Goal: Find specific fact

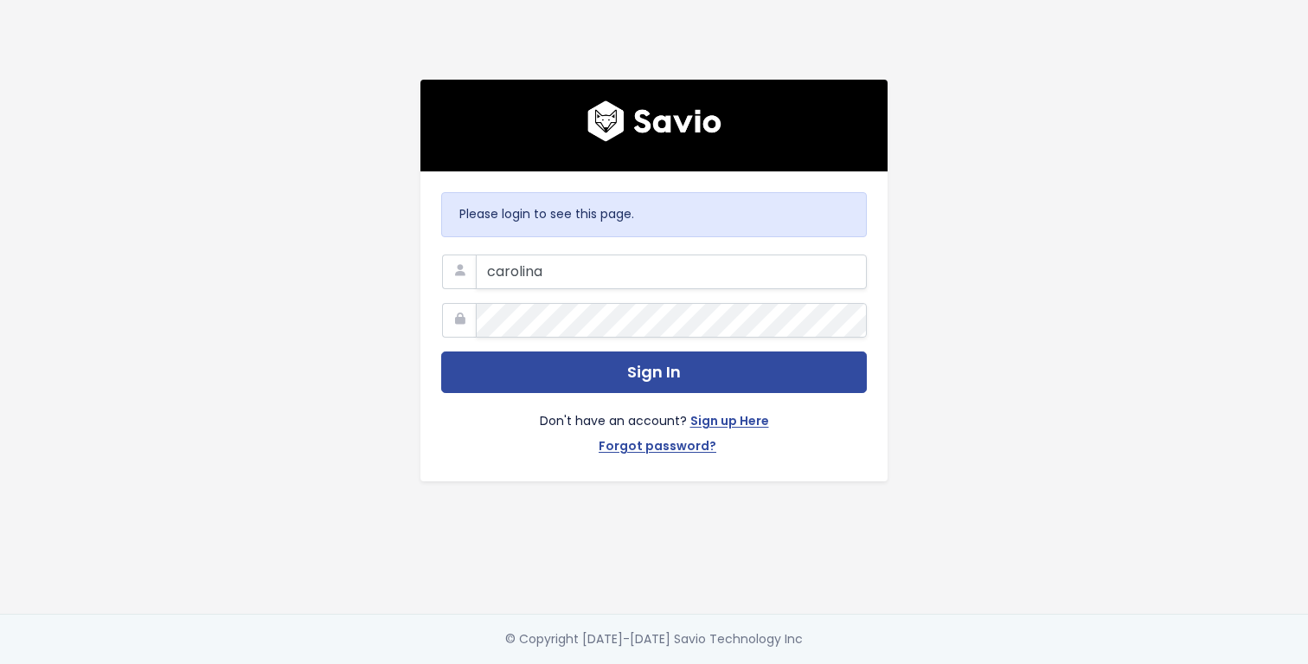
type input "[EMAIL_ADDRESS][DOMAIN_NAME]"
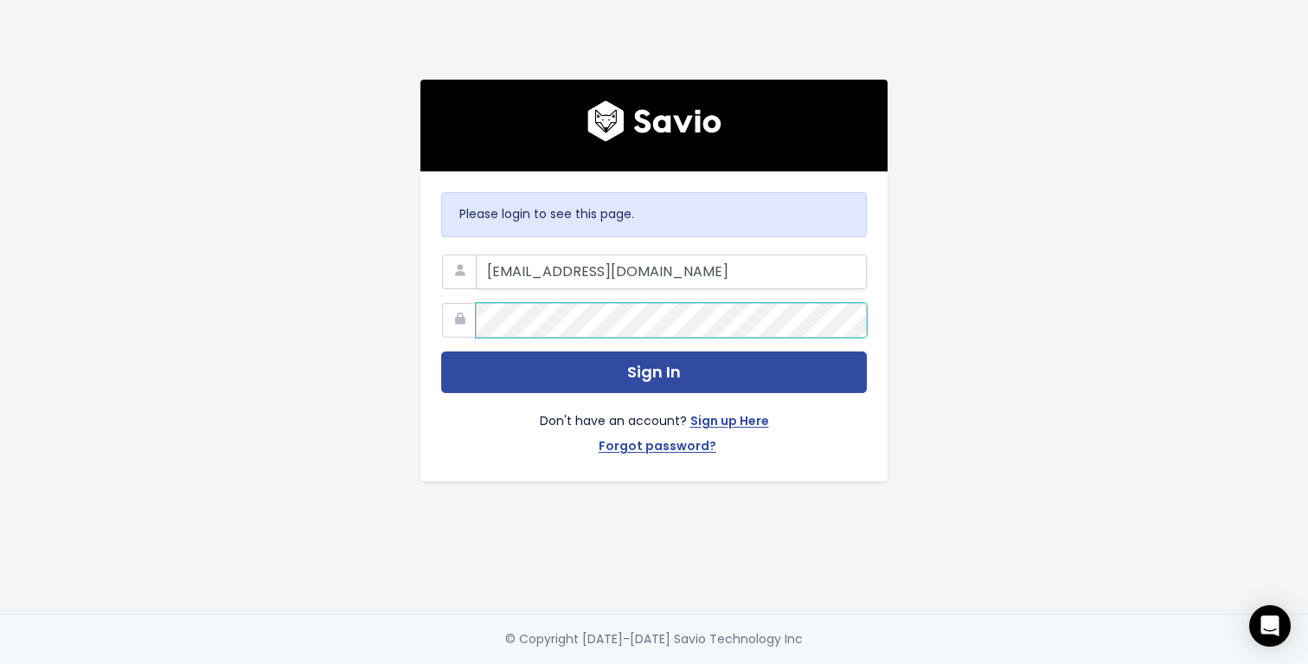
click at [441, 351] on button "Sign In" at bounding box center [654, 372] width 426 height 42
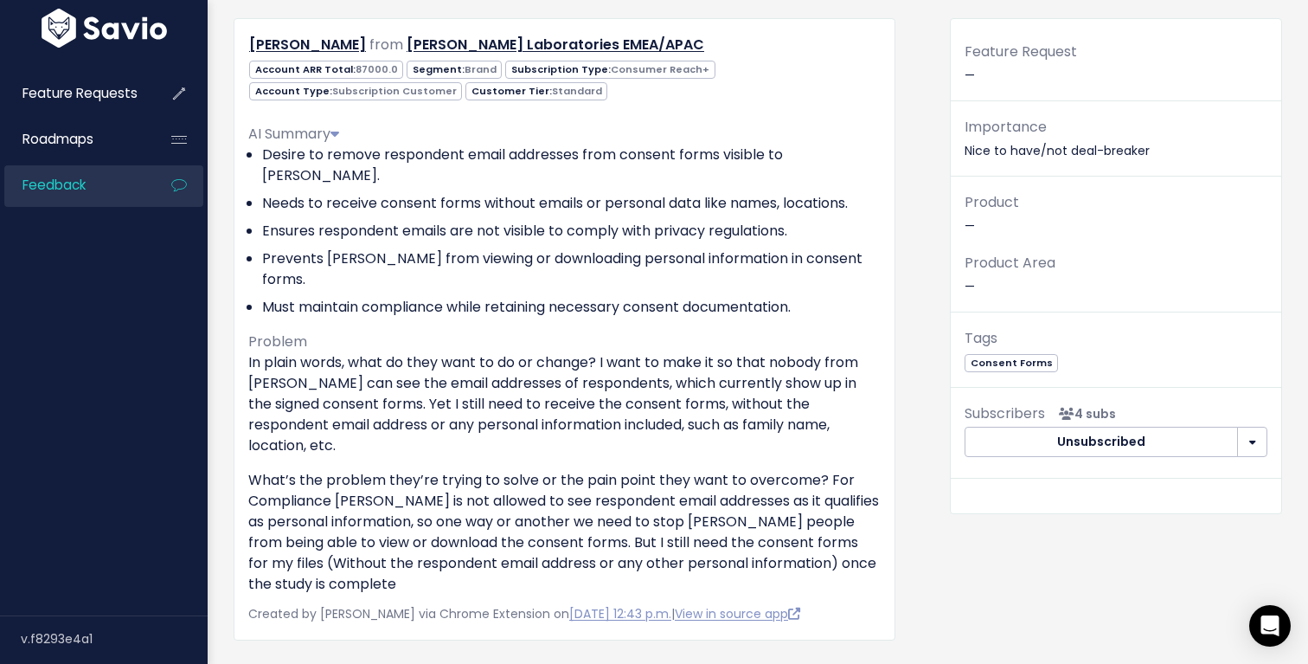
scroll to position [165, 0]
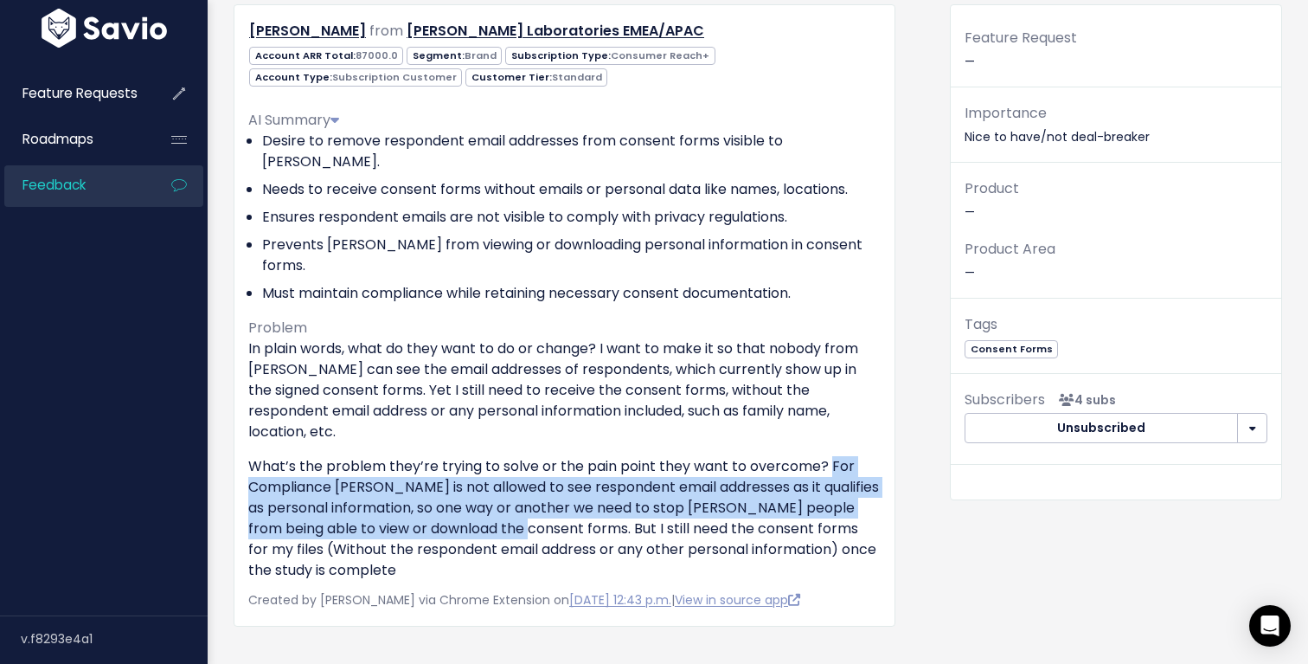
drag, startPoint x: 830, startPoint y: 402, endPoint x: 554, endPoint y: 465, distance: 283.1
click at [554, 465] on p "What’s the problem they’re trying to solve or the pain point they want to overc…" at bounding box center [564, 518] width 632 height 125
copy p "For Compliance [PERSON_NAME] is not allowed to see respondent email addresses a…"
